Goal: Use online tool/utility: Utilize a website feature to perform a specific function

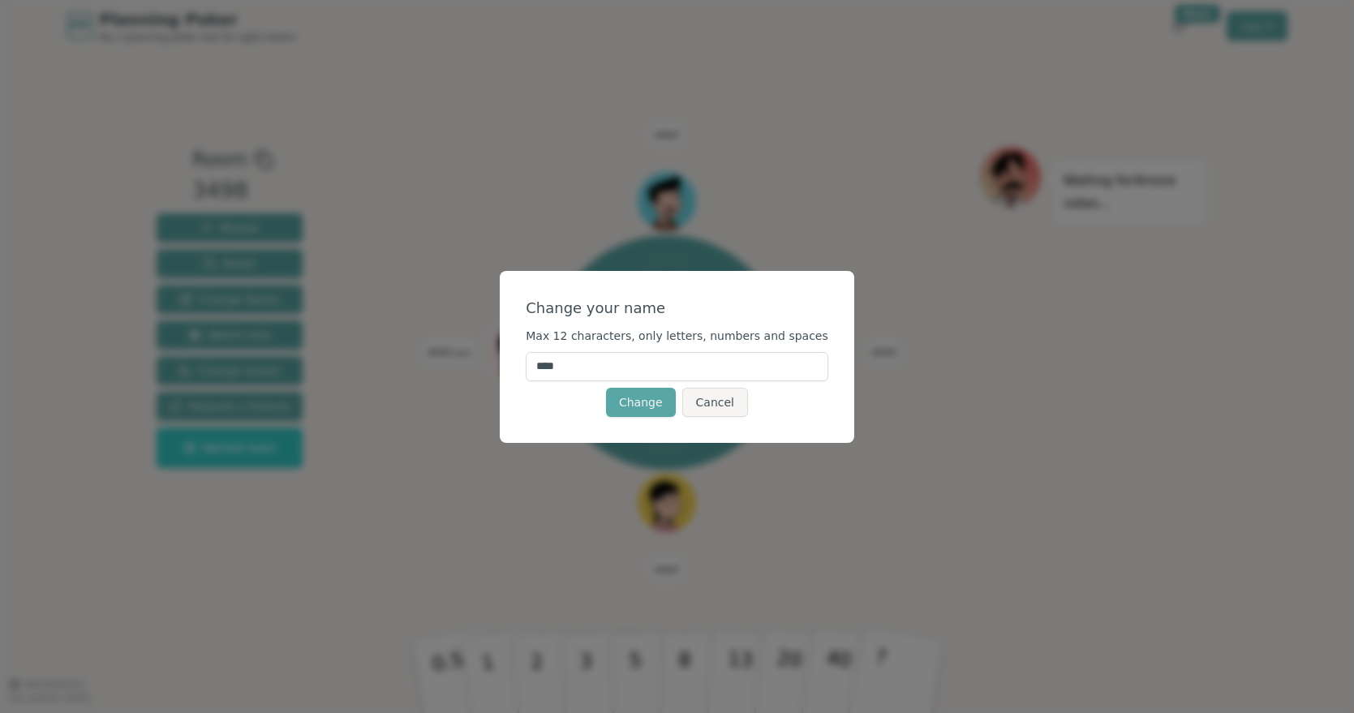
click at [608, 364] on input "****" at bounding box center [677, 366] width 302 height 29
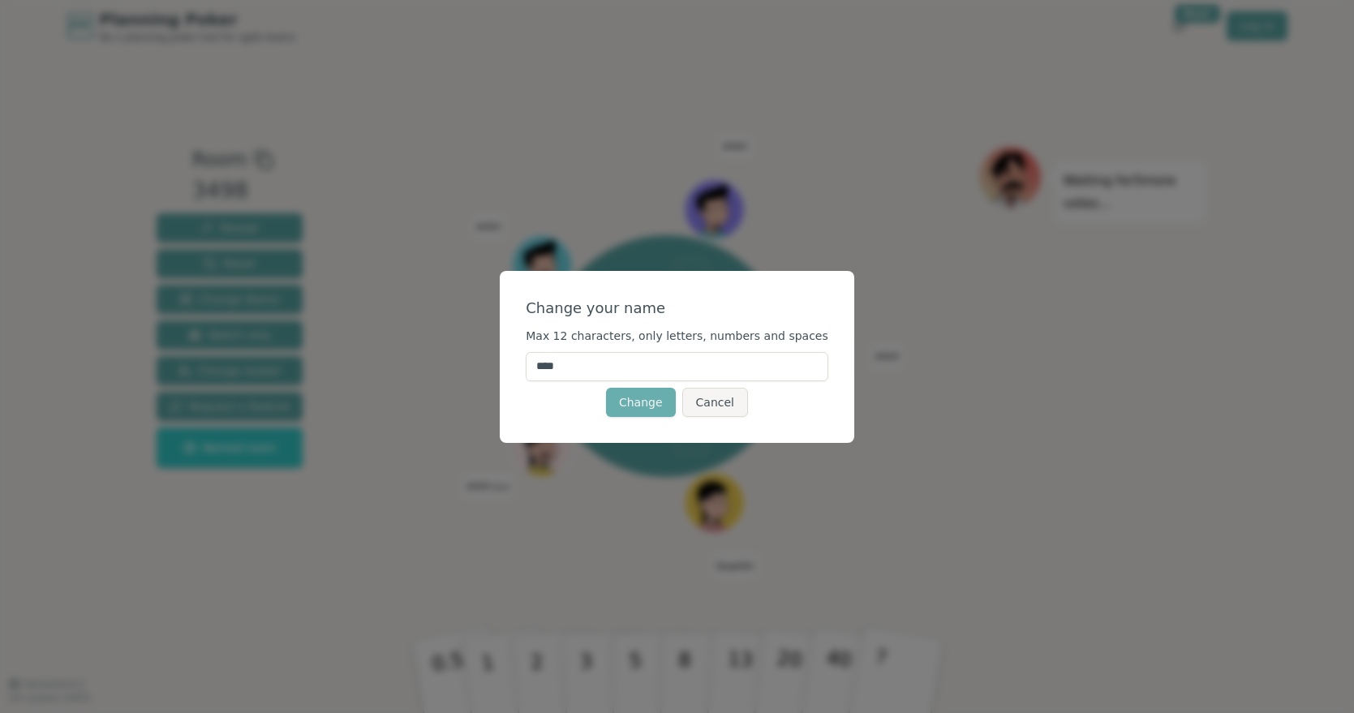
click at [632, 394] on button "Change" at bounding box center [641, 402] width 70 height 29
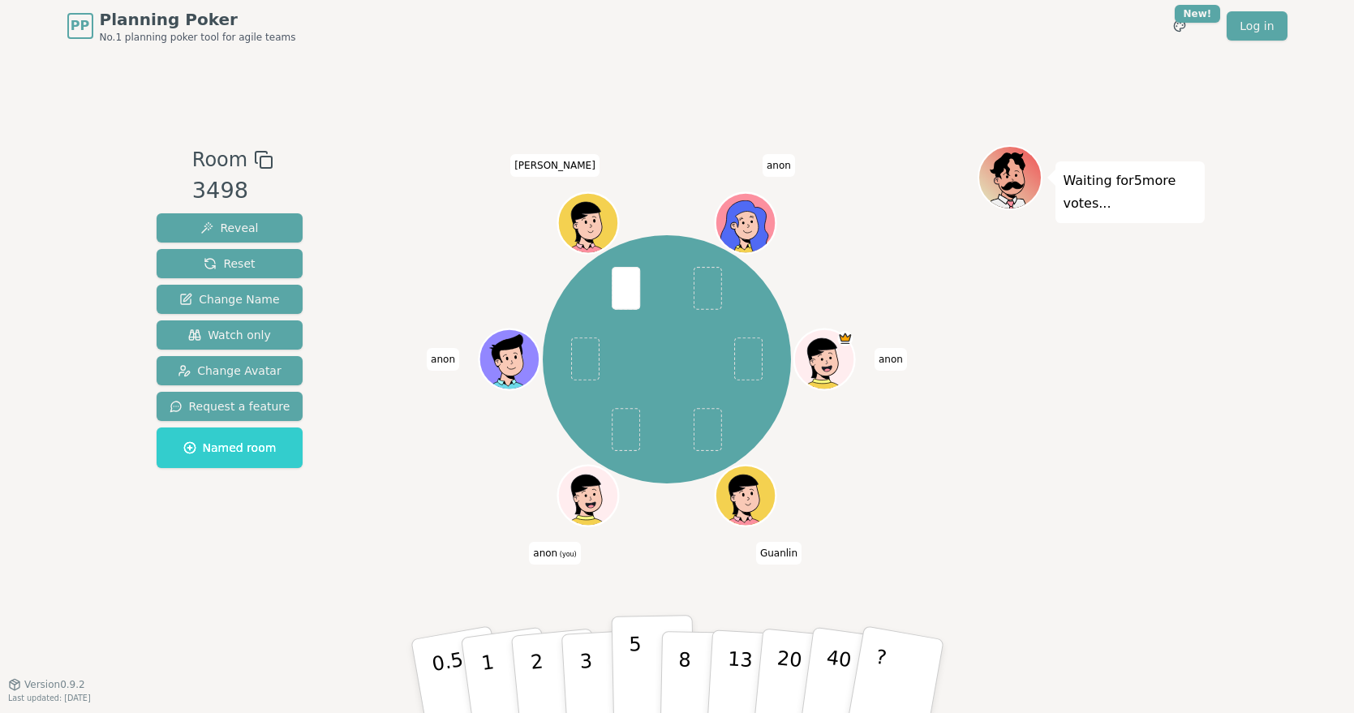
click at [635, 667] on p "5" at bounding box center [635, 677] width 14 height 88
click at [588, 654] on p "3" at bounding box center [586, 677] width 18 height 88
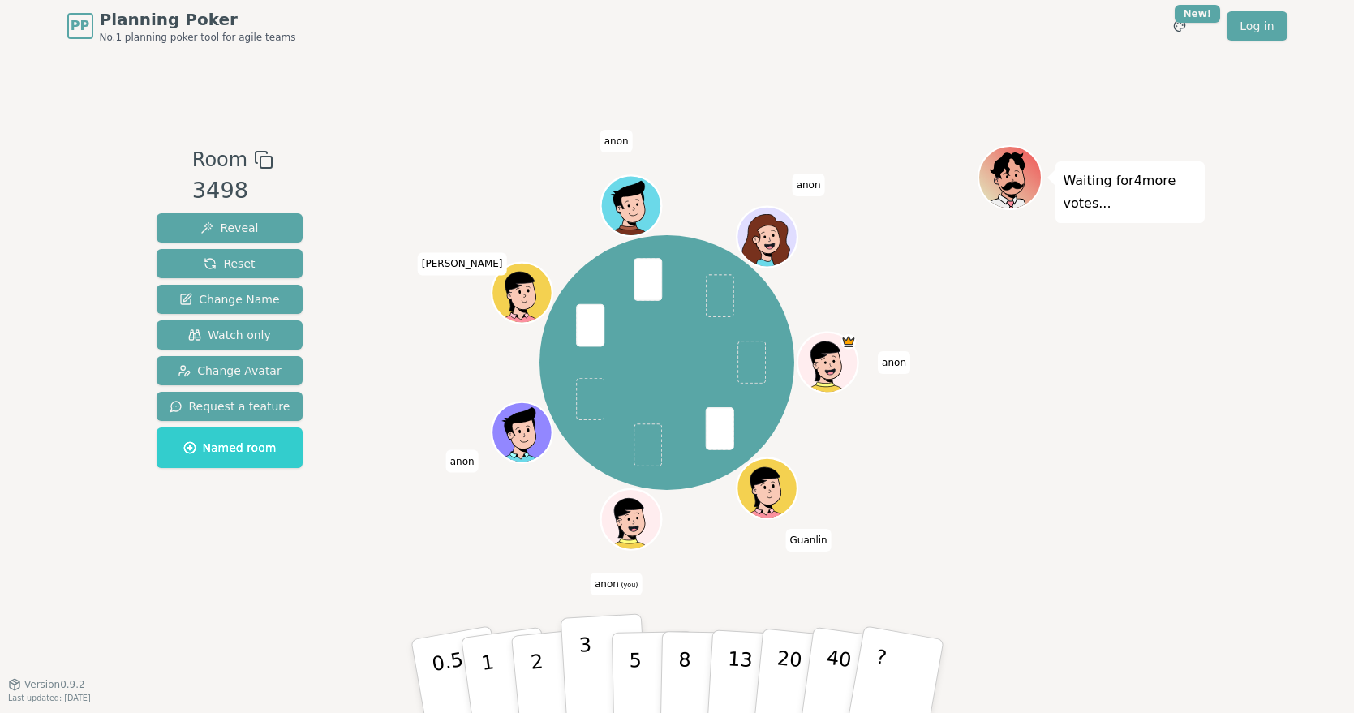
click at [591, 661] on button "3" at bounding box center [604, 676] width 88 height 127
click at [580, 659] on p "3" at bounding box center [586, 677] width 18 height 88
click at [552, 672] on button "2" at bounding box center [554, 676] width 92 height 129
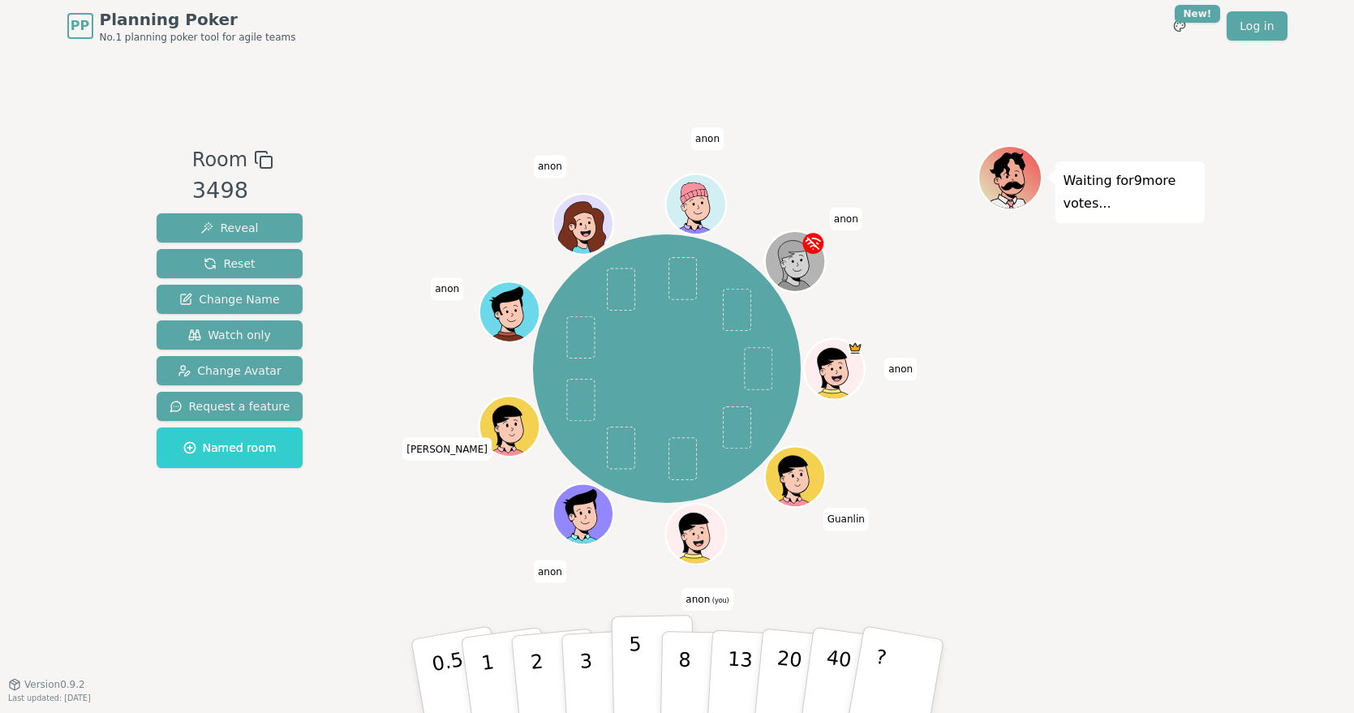
click at [624, 671] on button "5" at bounding box center [653, 676] width 84 height 123
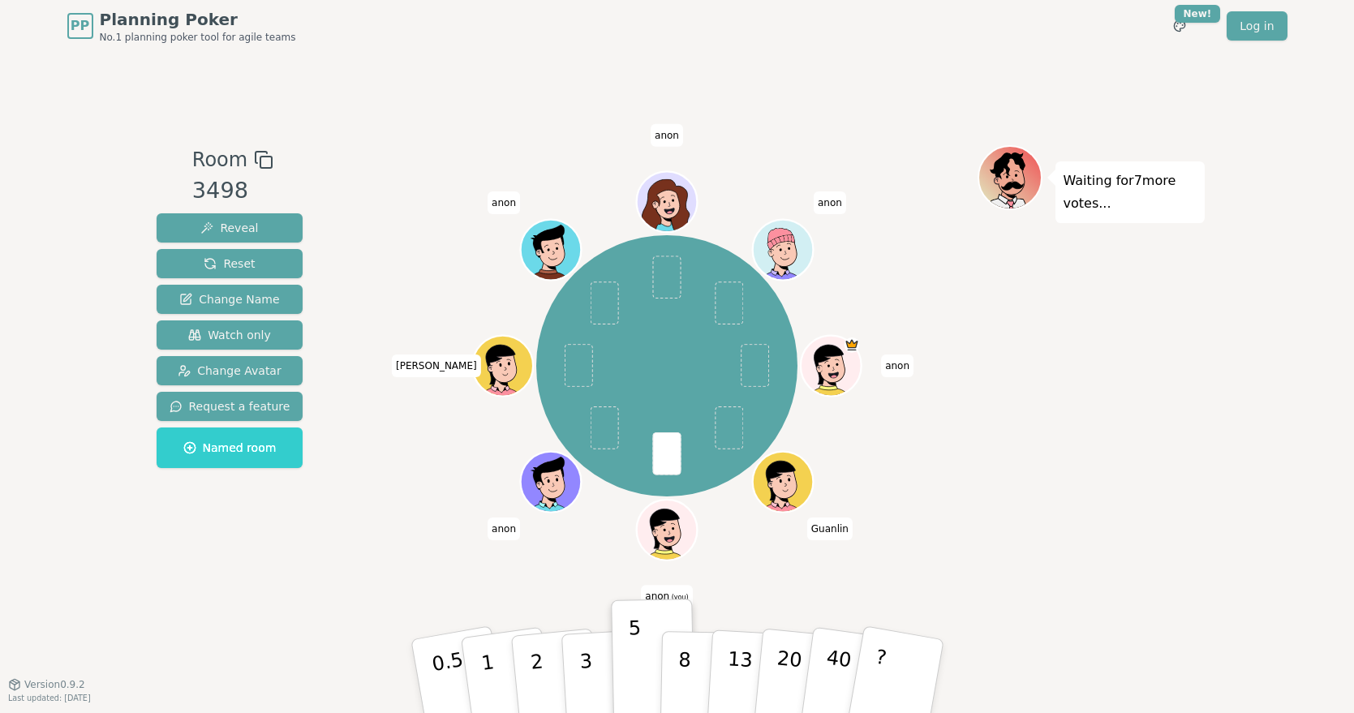
click at [399, 526] on div "[PERSON_NAME] anon (you) [PERSON_NAME] [PERSON_NAME] anon" at bounding box center [667, 366] width 620 height 384
click at [633, 649] on p "5" at bounding box center [635, 677] width 14 height 88
